Goal: Task Accomplishment & Management: Complete application form

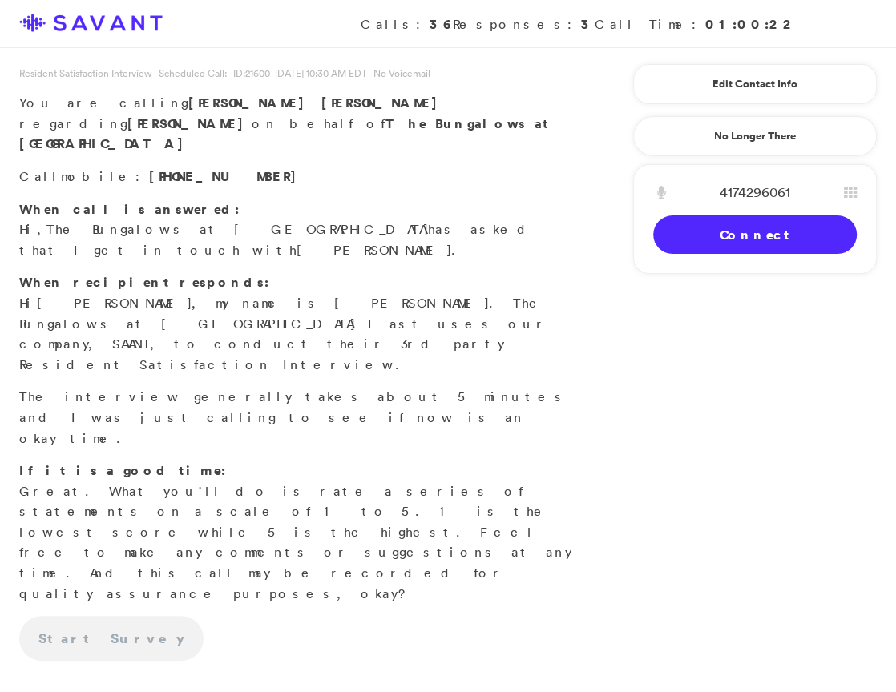
click at [702, 230] on link "Connect" at bounding box center [754, 234] width 203 height 38
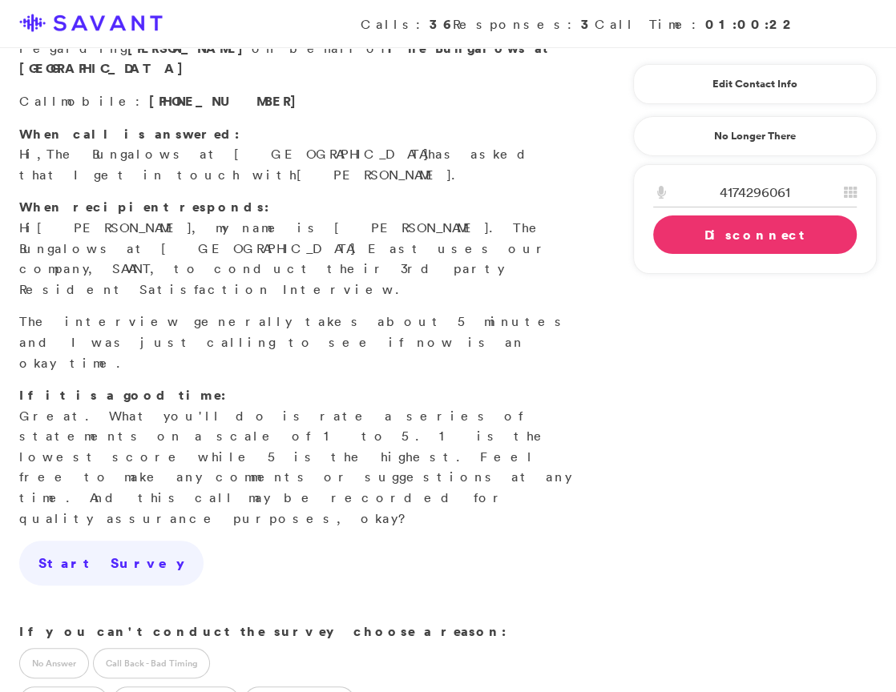
scroll to position [83, 0]
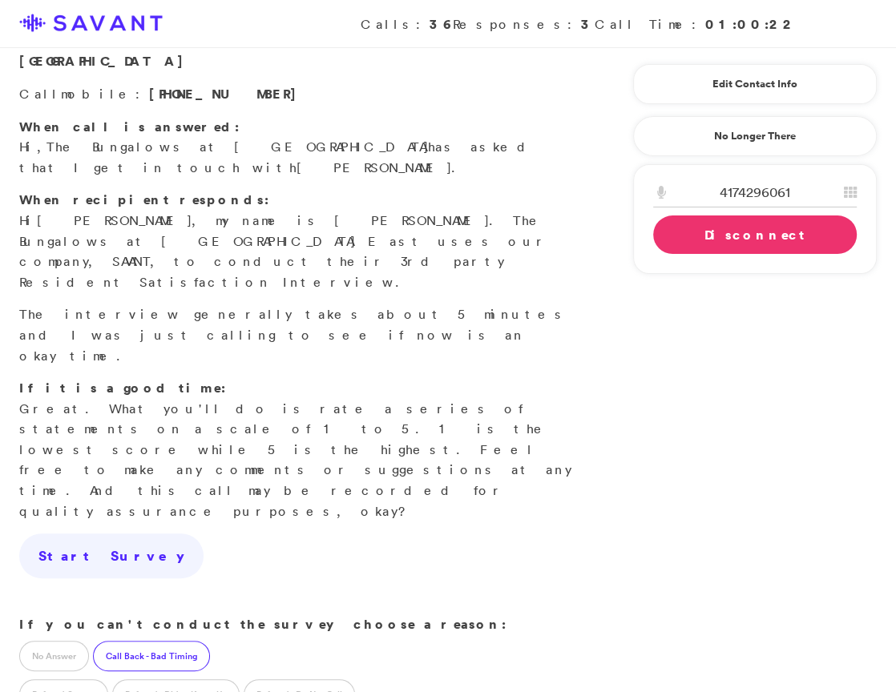
click at [187, 641] on label "Call Back - Bad Timing" at bounding box center [151, 656] width 117 height 30
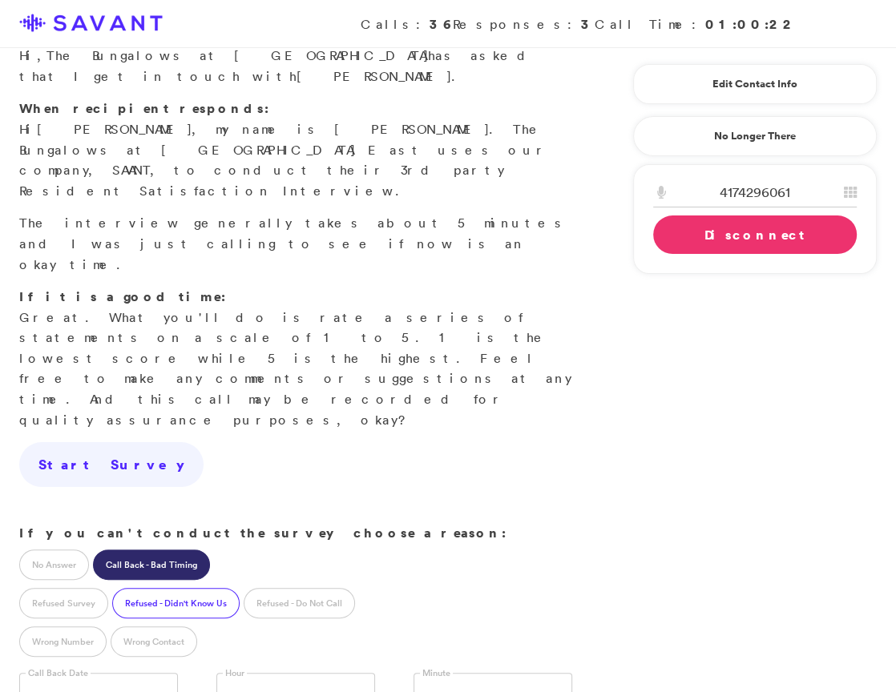
scroll to position [257, 0]
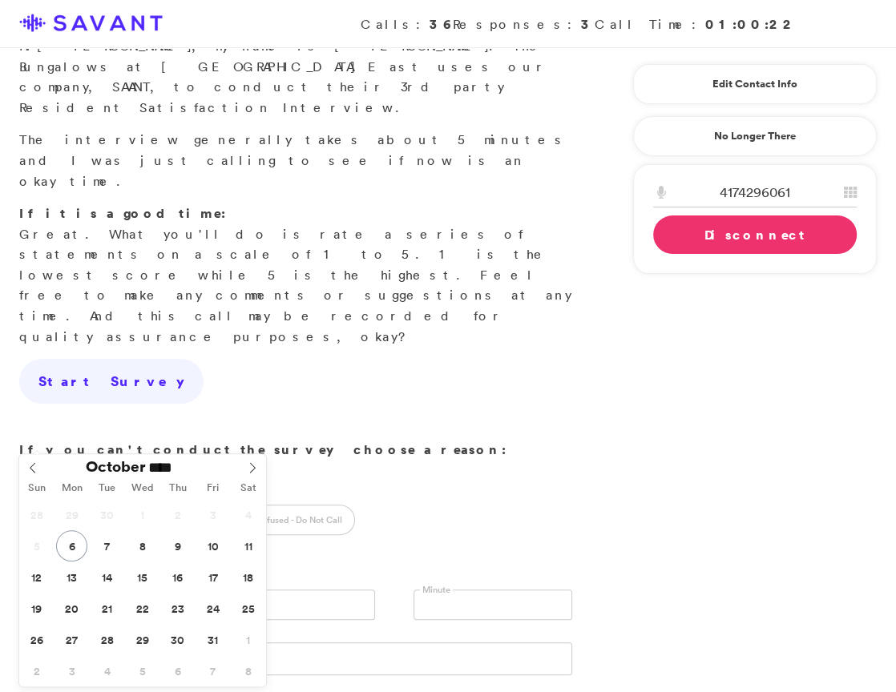
click at [114, 590] on input "text" at bounding box center [98, 605] width 159 height 30
type input "**********"
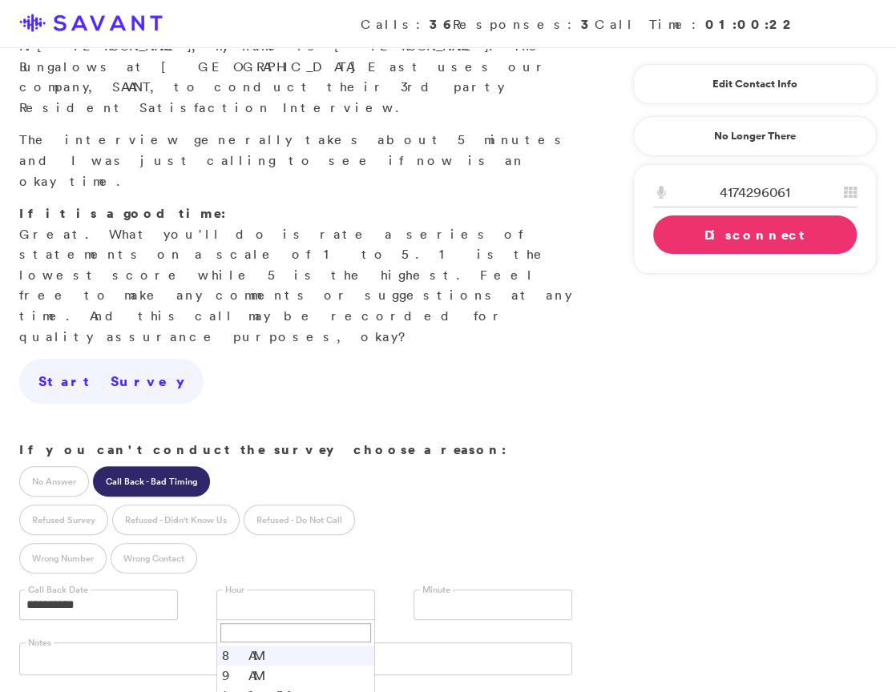
click at [291, 590] on link at bounding box center [295, 605] width 159 height 30
click at [280, 686] on li "10 AM" at bounding box center [295, 696] width 157 height 20
click at [445, 590] on link at bounding box center [492, 605] width 159 height 30
click at [445, 660] on li "30" at bounding box center [492, 670] width 157 height 20
click at [723, 235] on link "Disconnect" at bounding box center [754, 234] width 203 height 38
